Goal: Information Seeking & Learning: Learn about a topic

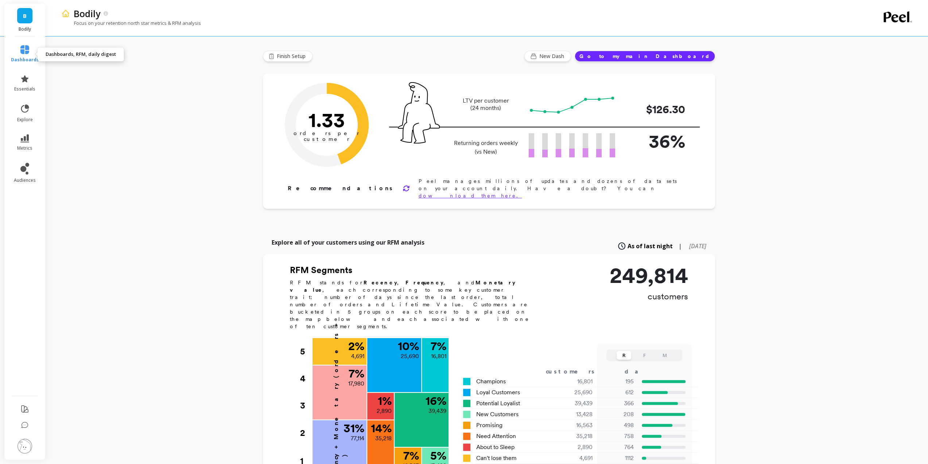
click at [25, 59] on span "dashboards" at bounding box center [25, 60] width 28 height 6
click at [18, 16] on link "B" at bounding box center [24, 15] width 15 height 15
click at [68, 57] on div "B" at bounding box center [64, 57] width 12 height 12
click at [33, 58] on span "dashboards" at bounding box center [25, 60] width 28 height 6
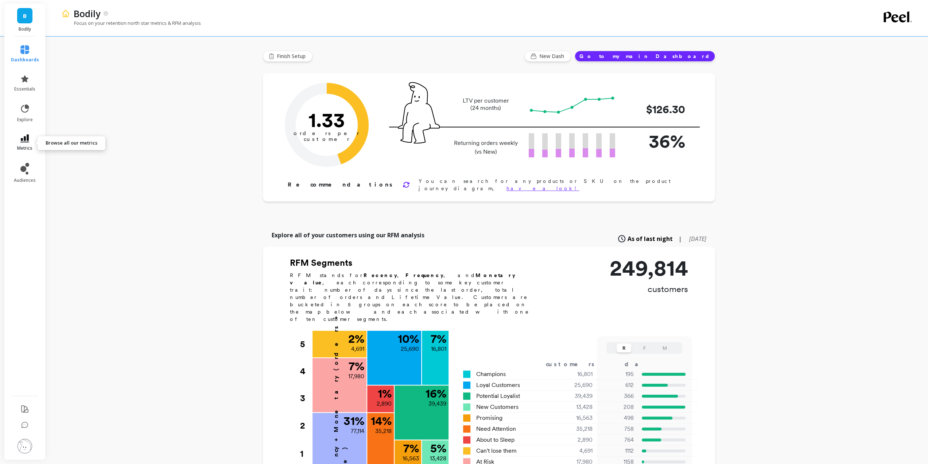
click at [24, 147] on span "metrics" at bounding box center [24, 148] width 15 height 6
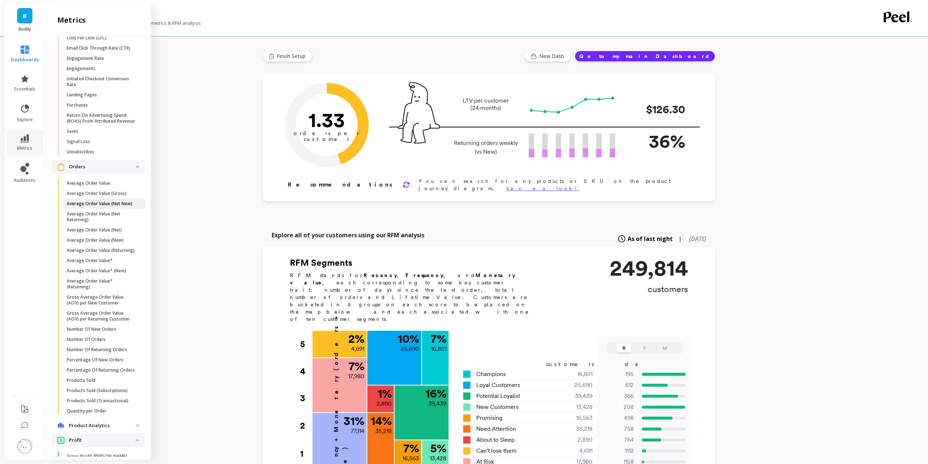
scroll to position [1167, 0]
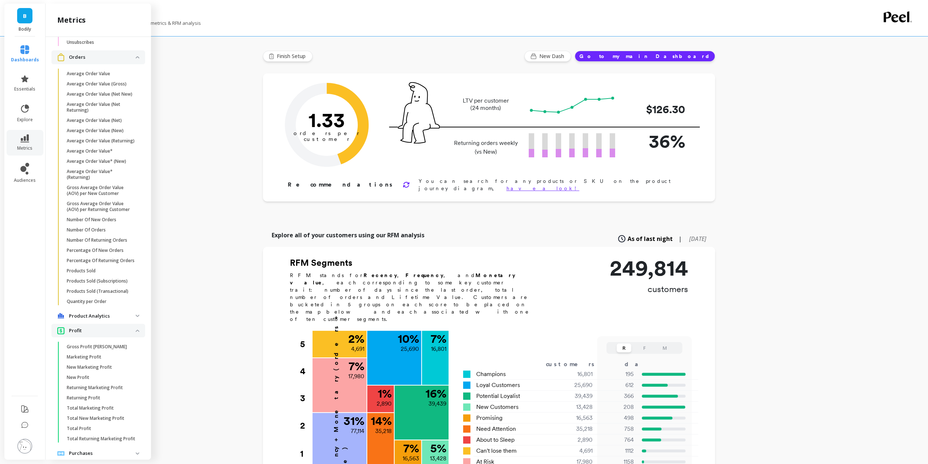
click at [105, 319] on p "Product Analytics" at bounding box center [102, 315] width 67 height 7
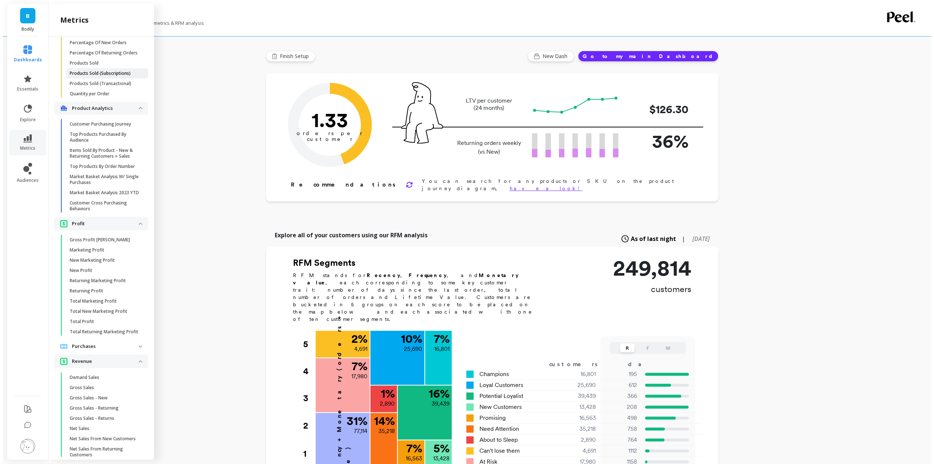
scroll to position [1422, 0]
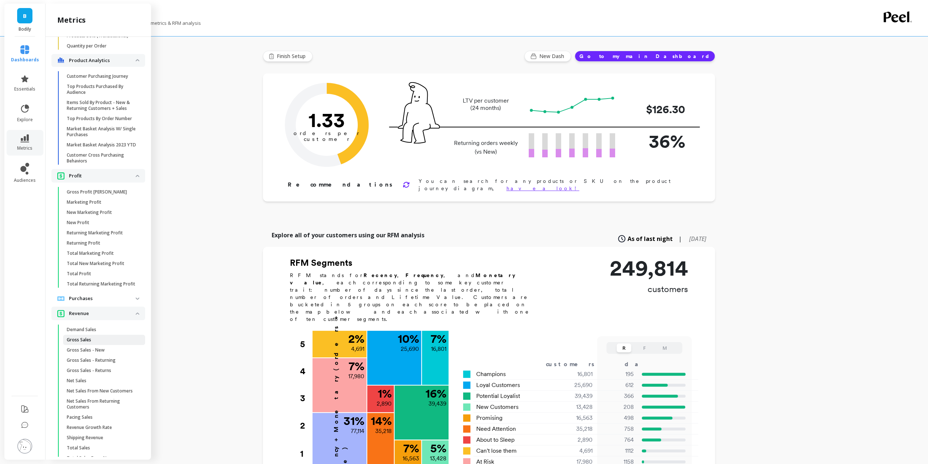
click at [115, 342] on span "Gross Sales" at bounding box center [102, 340] width 70 height 6
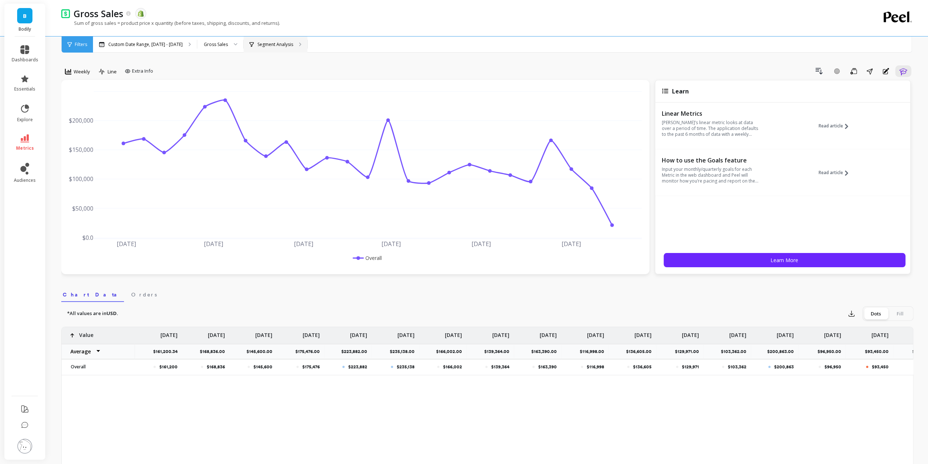
click at [260, 48] on div "Segment Analysis" at bounding box center [276, 44] width 64 height 16
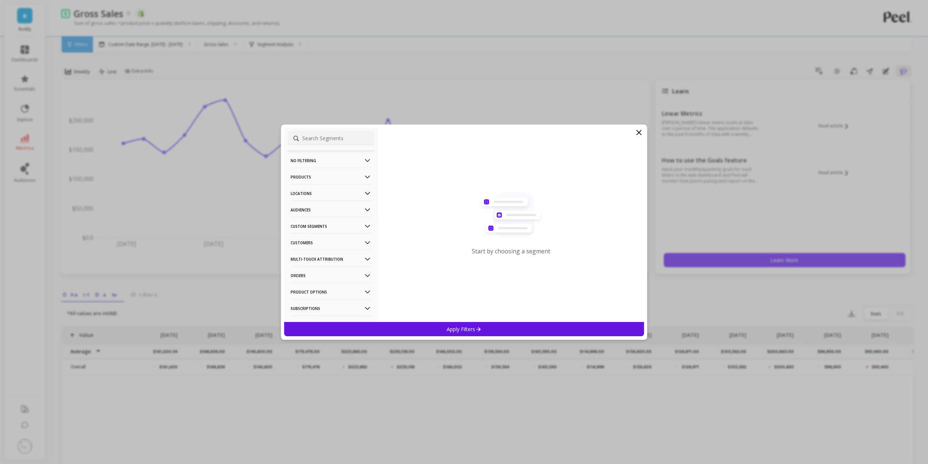
click at [321, 291] on p "Product Options" at bounding box center [331, 291] width 81 height 19
click at [324, 265] on div "Title" at bounding box center [331, 264] width 87 height 12
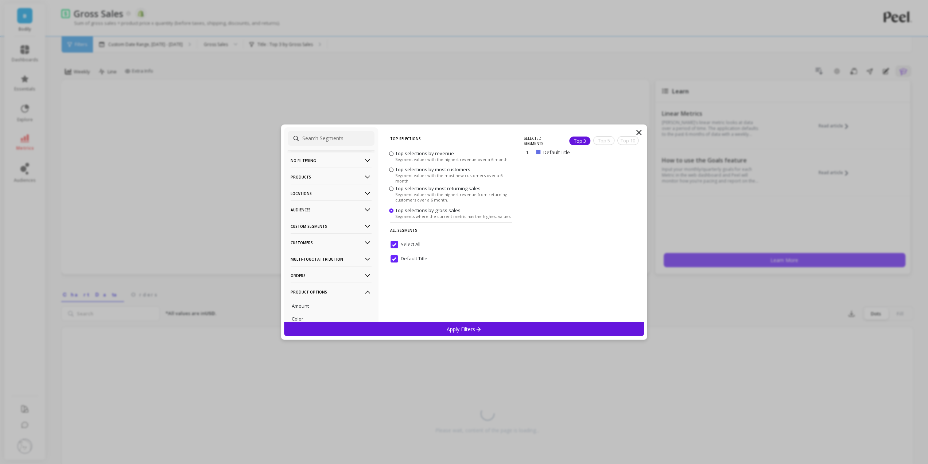
click at [325, 176] on p "Products" at bounding box center [331, 176] width 81 height 19
click at [333, 205] on div "Product Tags" at bounding box center [331, 204] width 87 height 12
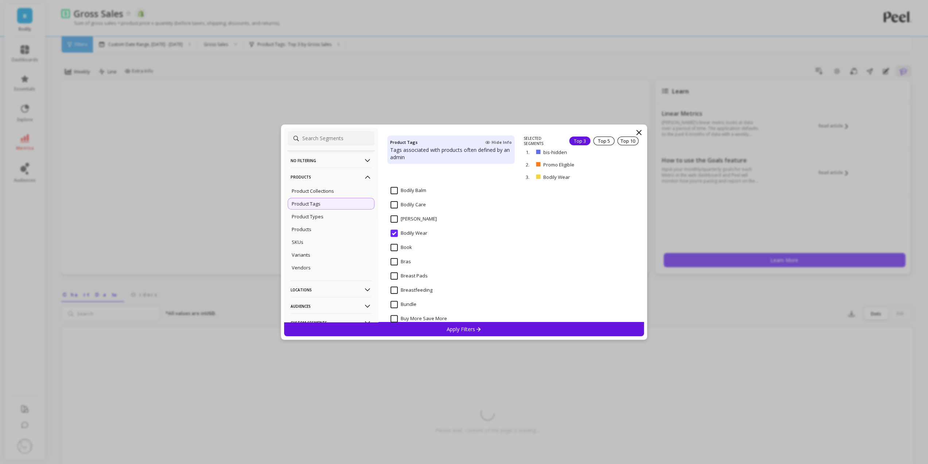
scroll to position [255, 0]
click at [411, 198] on Wear "Bodily Wear" at bounding box center [409, 196] width 37 height 7
click at [332, 215] on div "Product Types" at bounding box center [331, 216] width 87 height 12
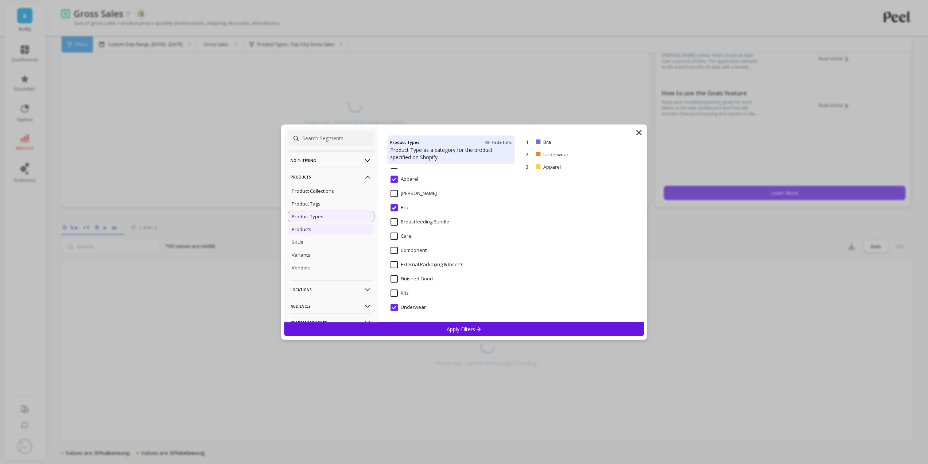
scroll to position [146, 0]
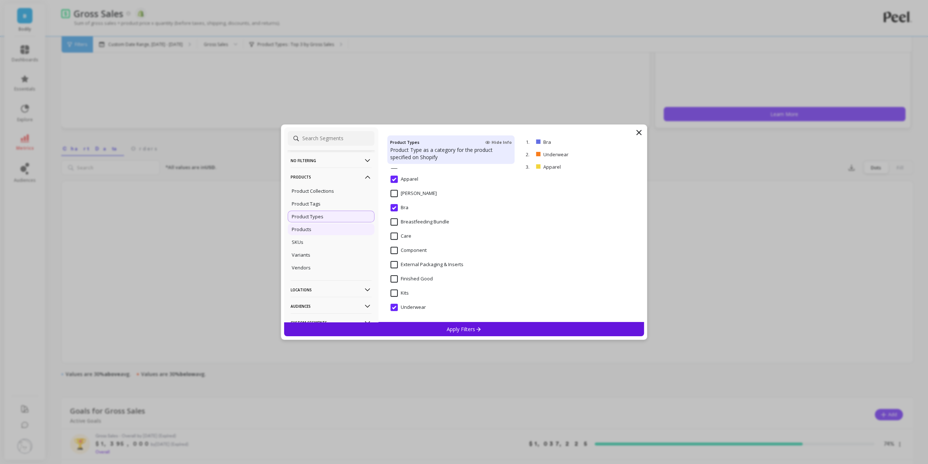
click at [319, 231] on div "Products" at bounding box center [331, 229] width 87 height 12
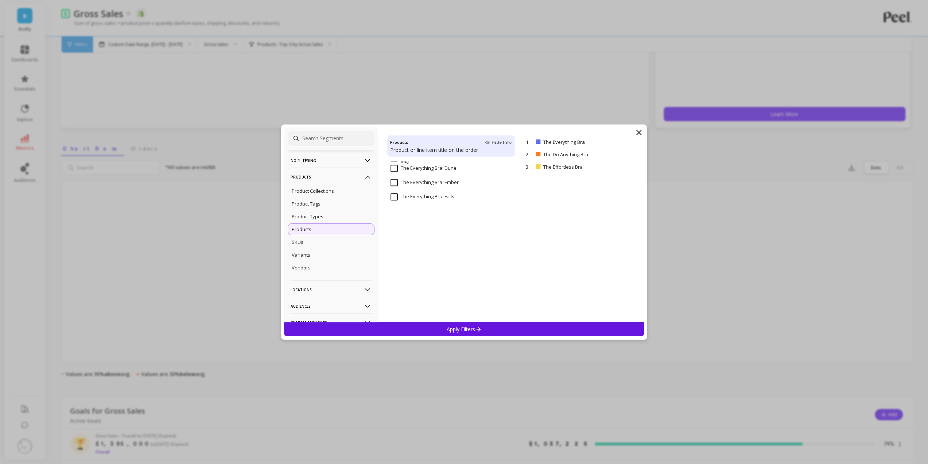
scroll to position [3154, 0]
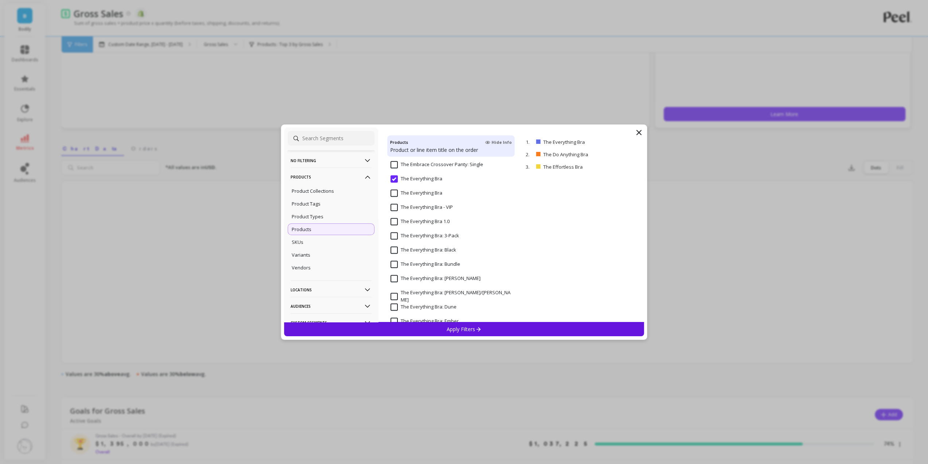
click at [425, 179] on input "The Everything Bra" at bounding box center [417, 178] width 52 height 7
click at [446, 235] on input "The Everything Bra: 3-Pack" at bounding box center [425, 235] width 69 height 7
click at [623, 140] on p "remove" at bounding box center [623, 141] width 19 height 5
click at [620, 142] on p "remove" at bounding box center [623, 141] width 19 height 5
click at [472, 329] on p "Apply Filters" at bounding box center [464, 328] width 35 height 7
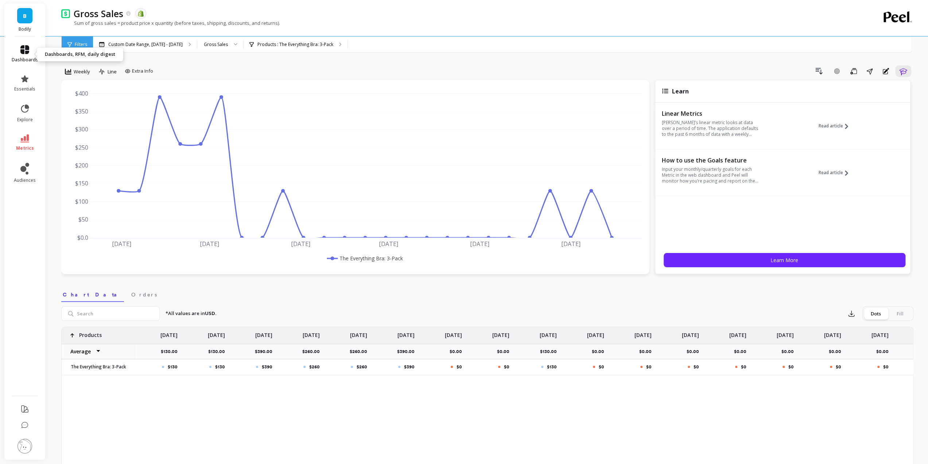
click at [27, 49] on icon at bounding box center [24, 49] width 9 height 9
